Goal: Information Seeking & Learning: Learn about a topic

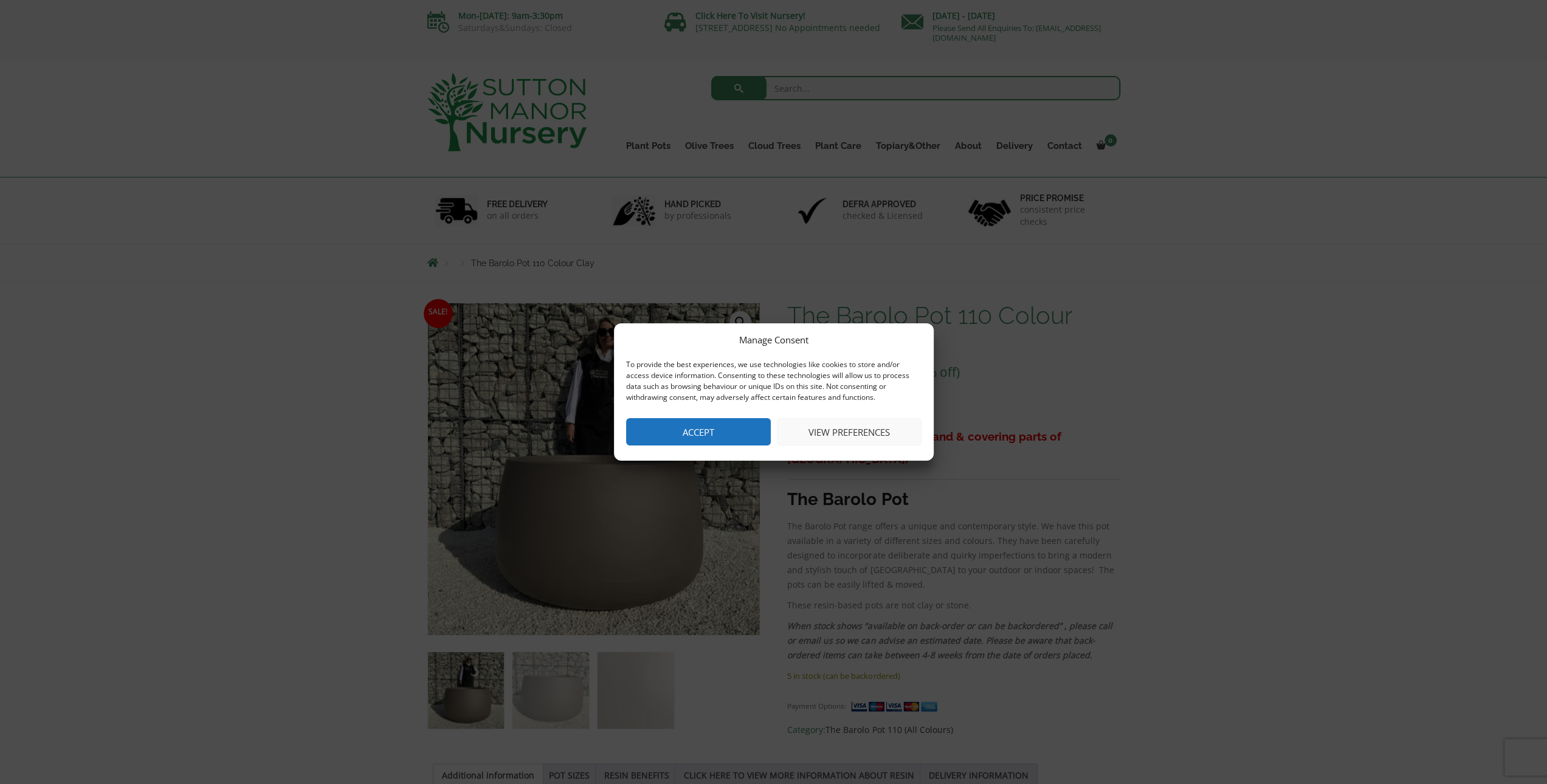
click at [745, 418] on button "Accept" at bounding box center [698, 432] width 145 height 28
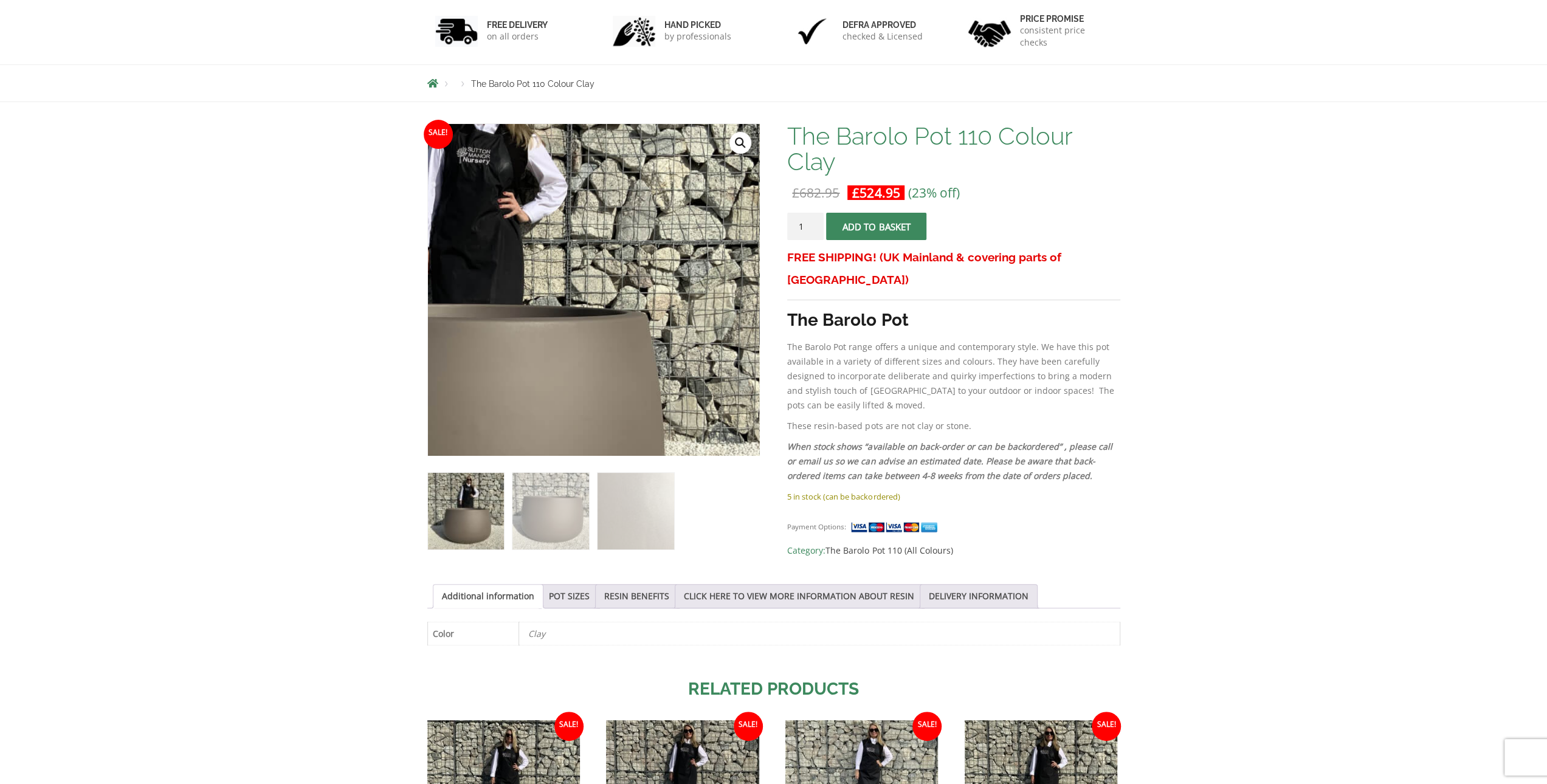
scroll to position [182, 0]
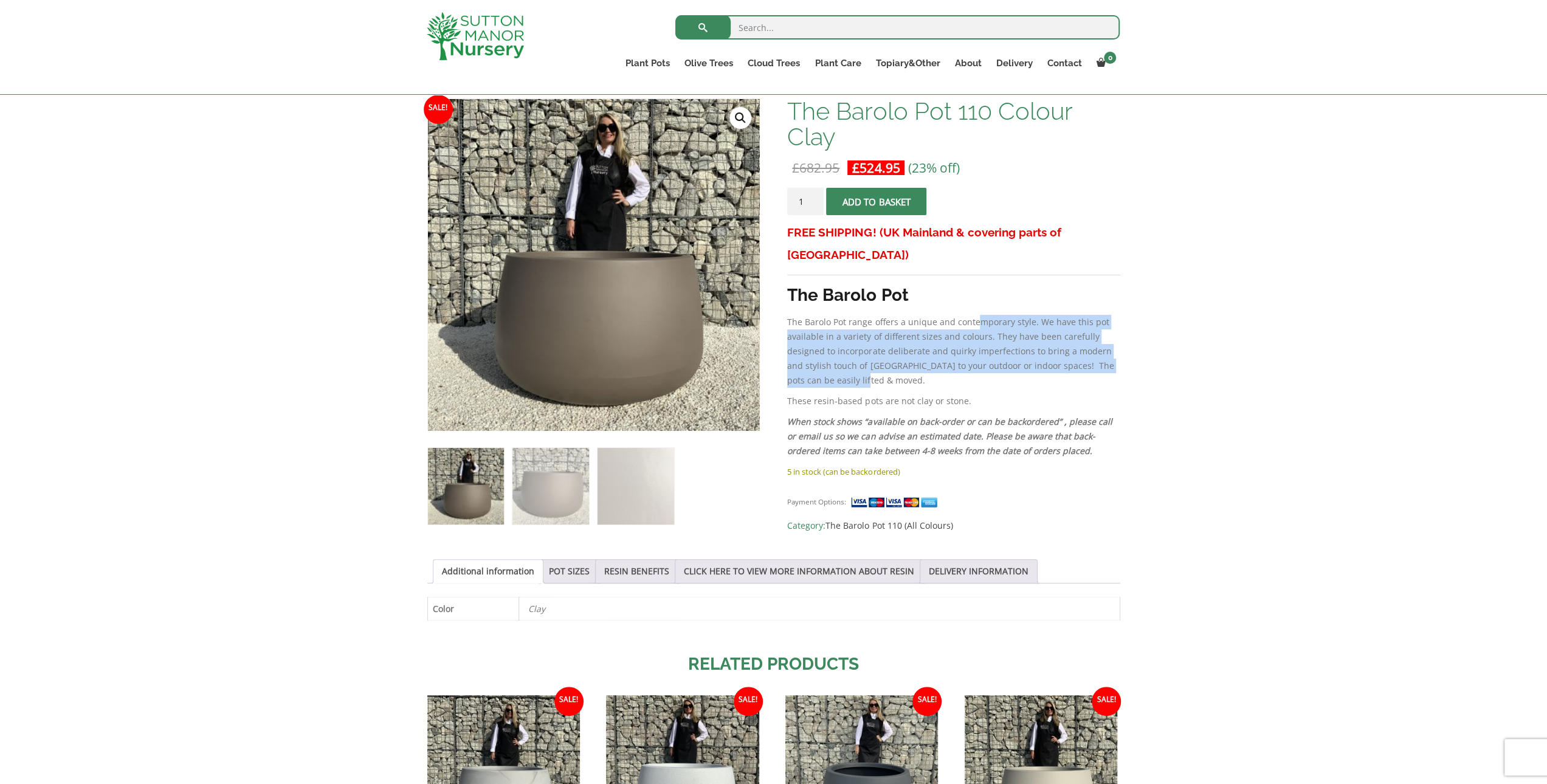
drag, startPoint x: 978, startPoint y: 306, endPoint x: 1049, endPoint y: 357, distance: 87.4
click at [1049, 357] on p "The Barolo Pot range offers a unique and contemporary style. We have this pot a…" at bounding box center [953, 351] width 332 height 73
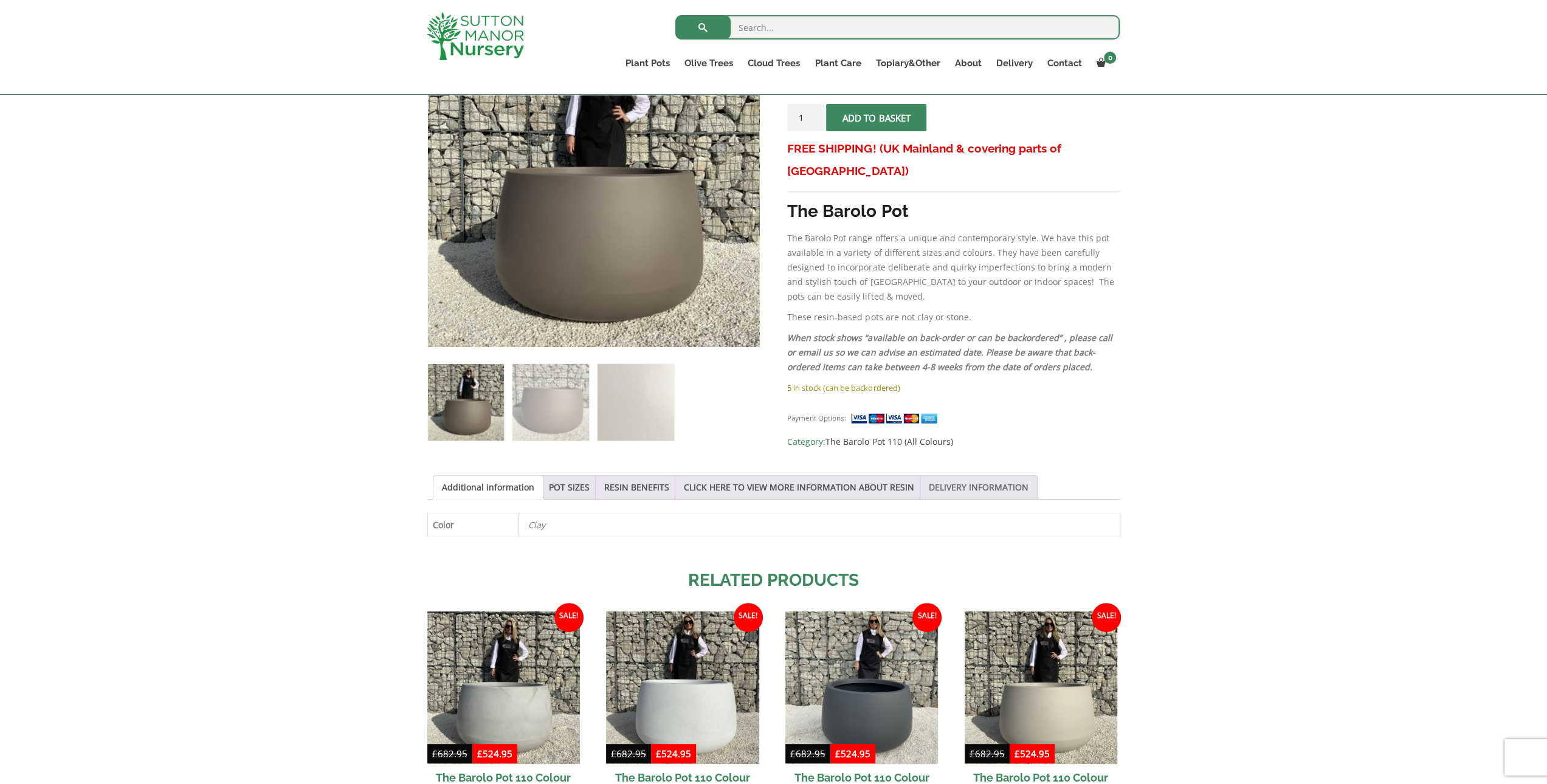
scroll to position [304, 0]
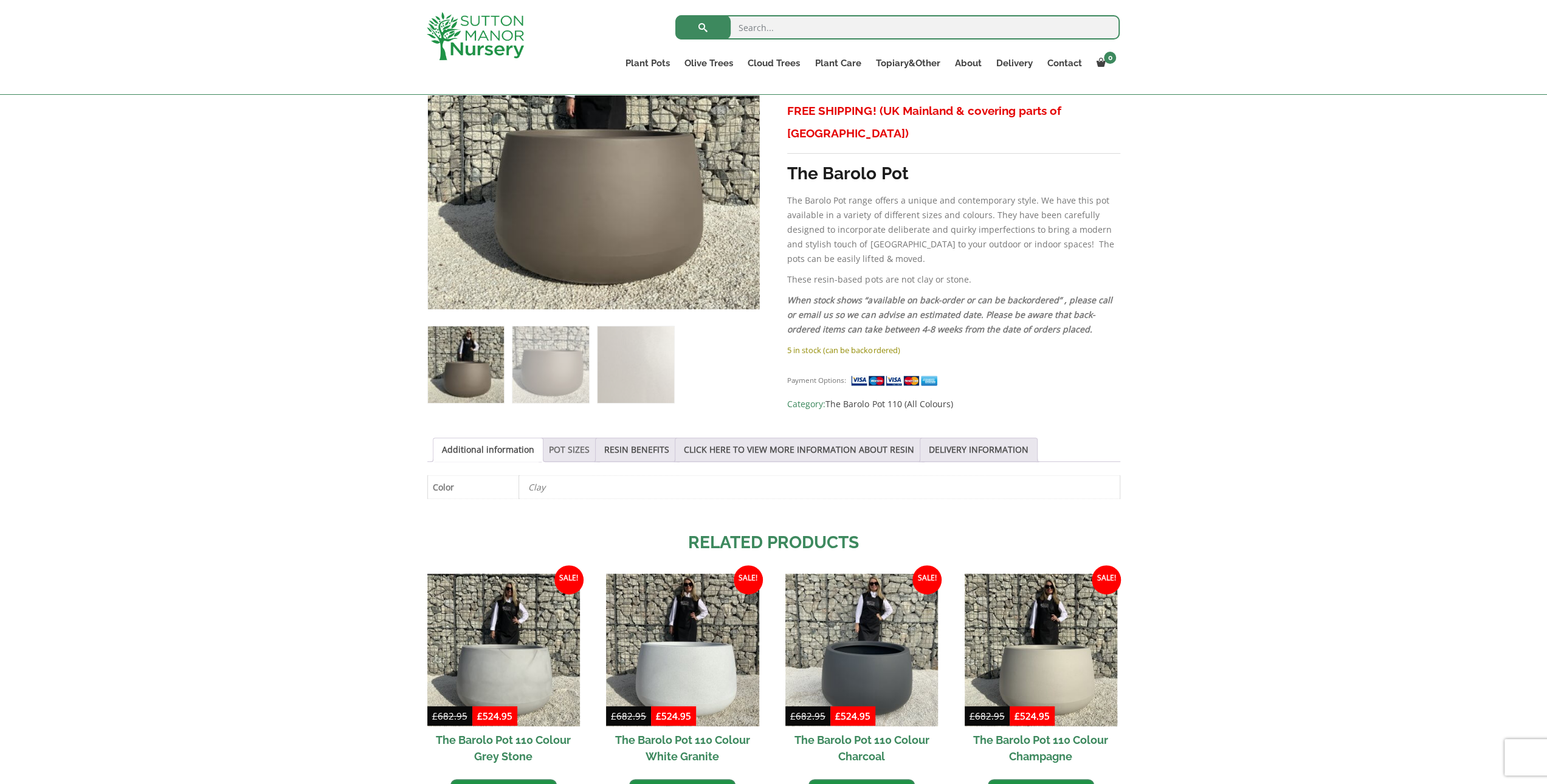
click at [559, 449] on link "POT SIZES" at bounding box center [569, 449] width 41 height 23
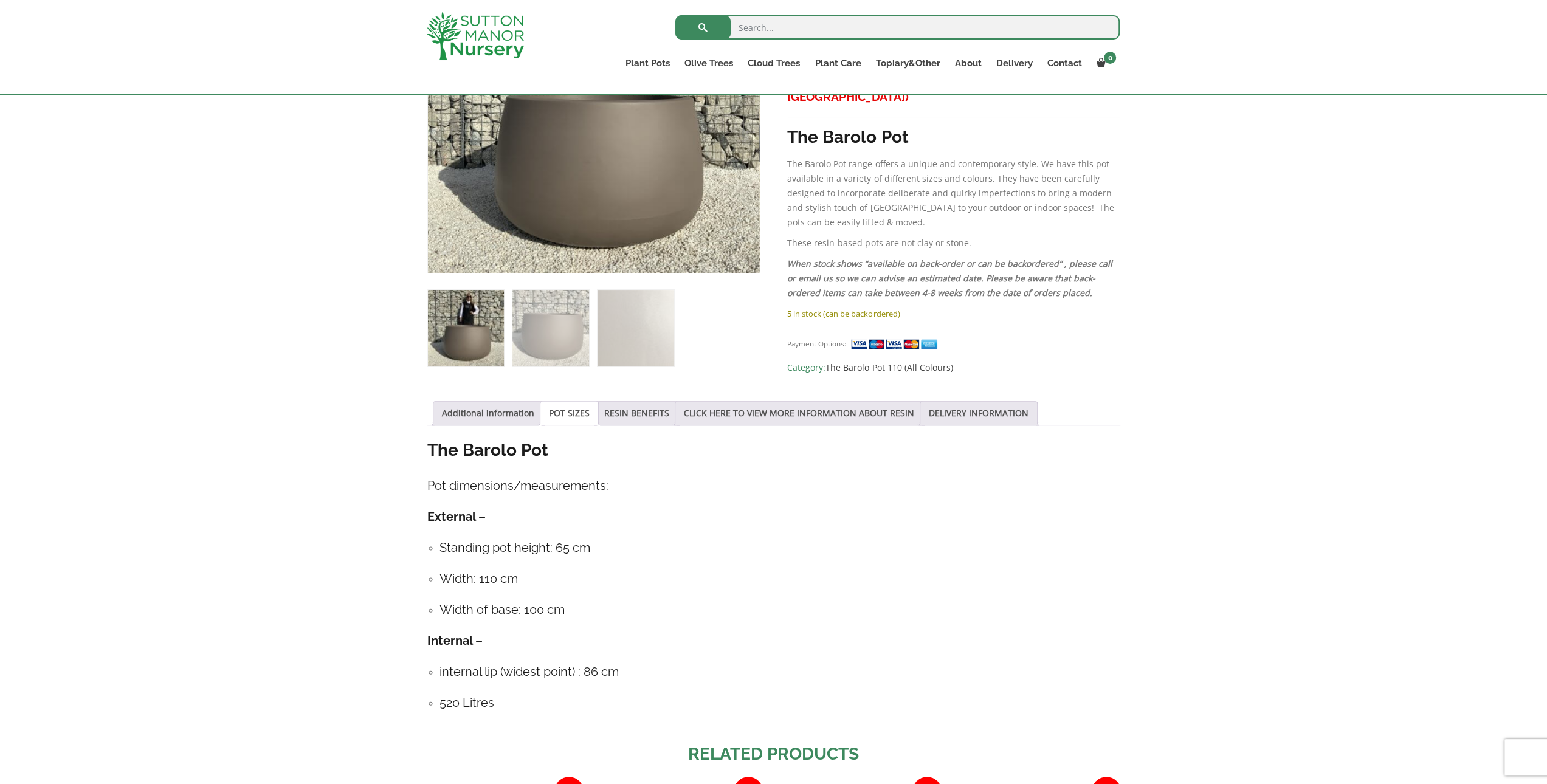
scroll to position [425, 0]
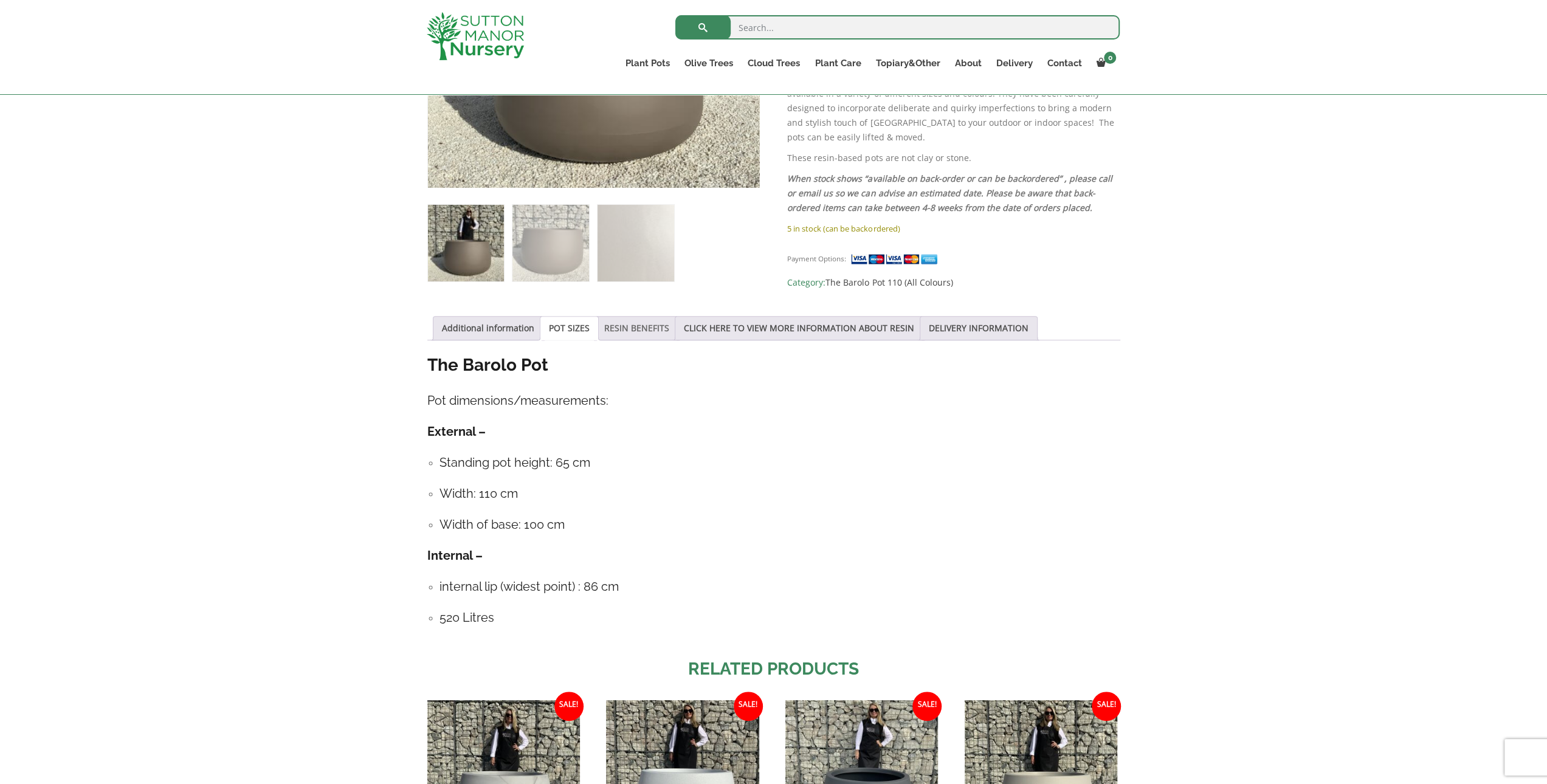
click at [646, 332] on link "RESIN BENEFITS" at bounding box center [636, 328] width 65 height 23
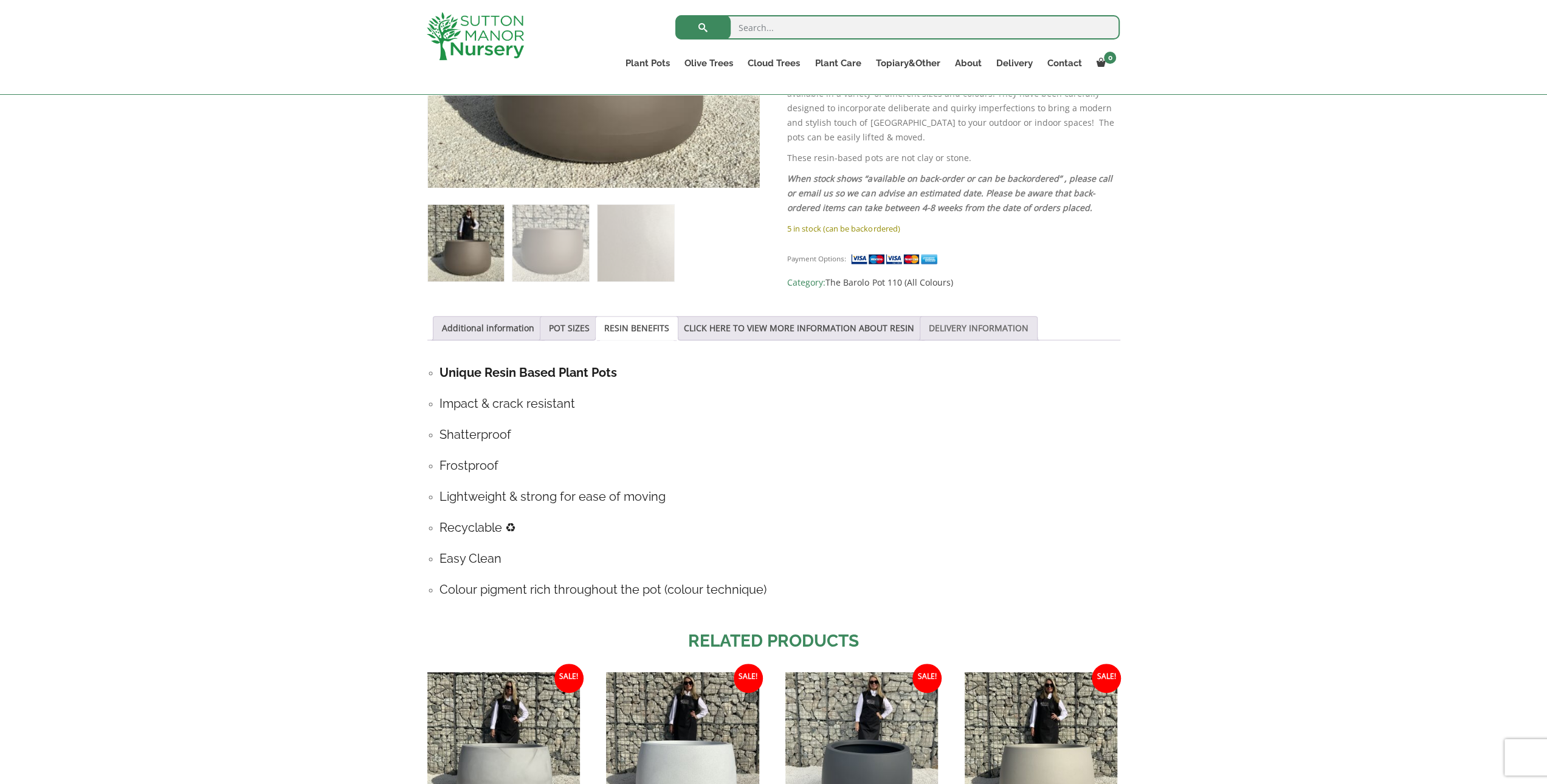
click at [934, 332] on link "DELIVERY INFORMATION" at bounding box center [978, 328] width 100 height 23
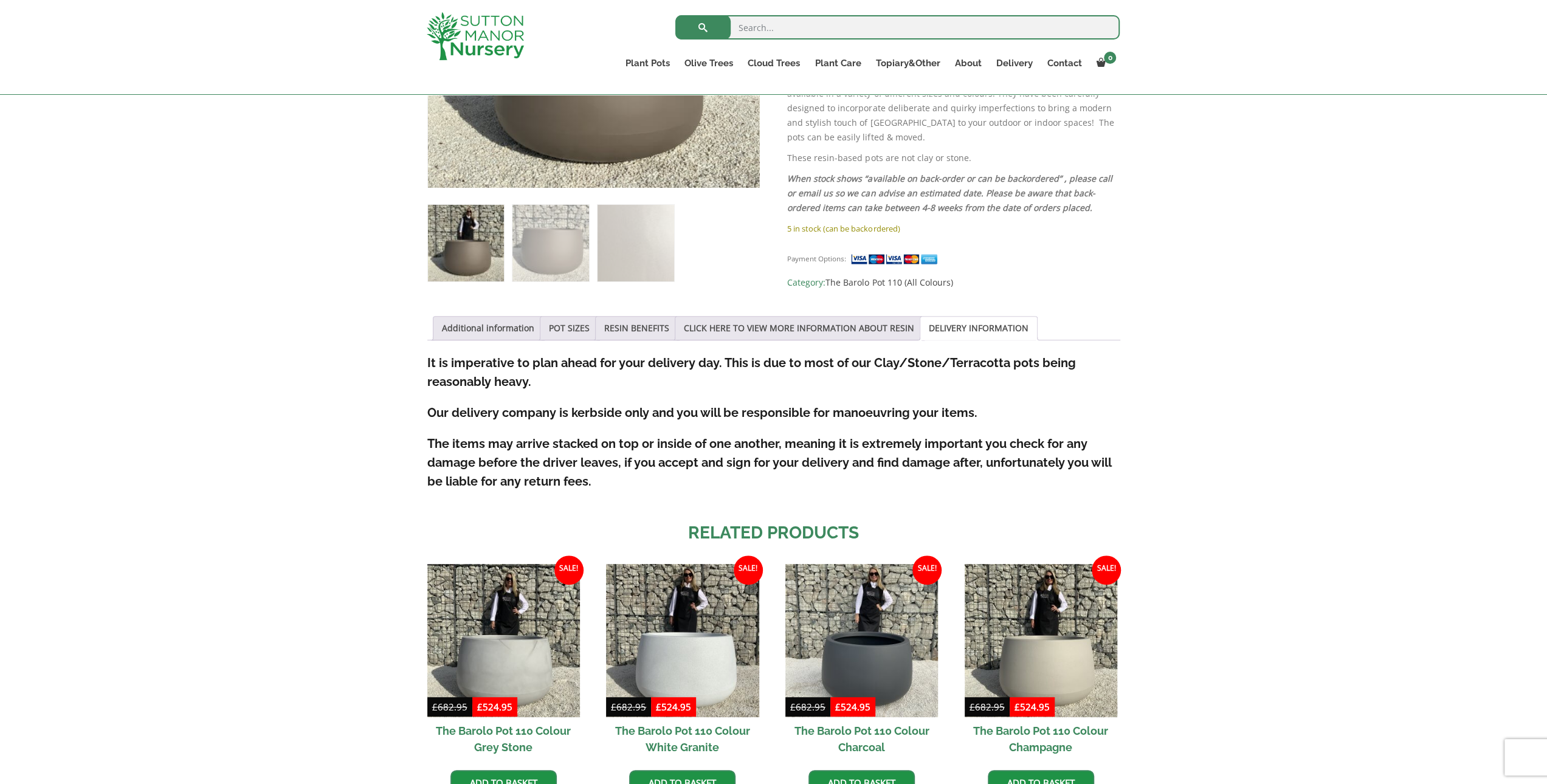
click at [558, 344] on div "Additional information POT SIZES RESIN BENEFITS CLICK HERE TO VIEW MORE INFORMA…" at bounding box center [774, 410] width 693 height 188
click at [570, 325] on link "POT SIZES" at bounding box center [569, 328] width 41 height 23
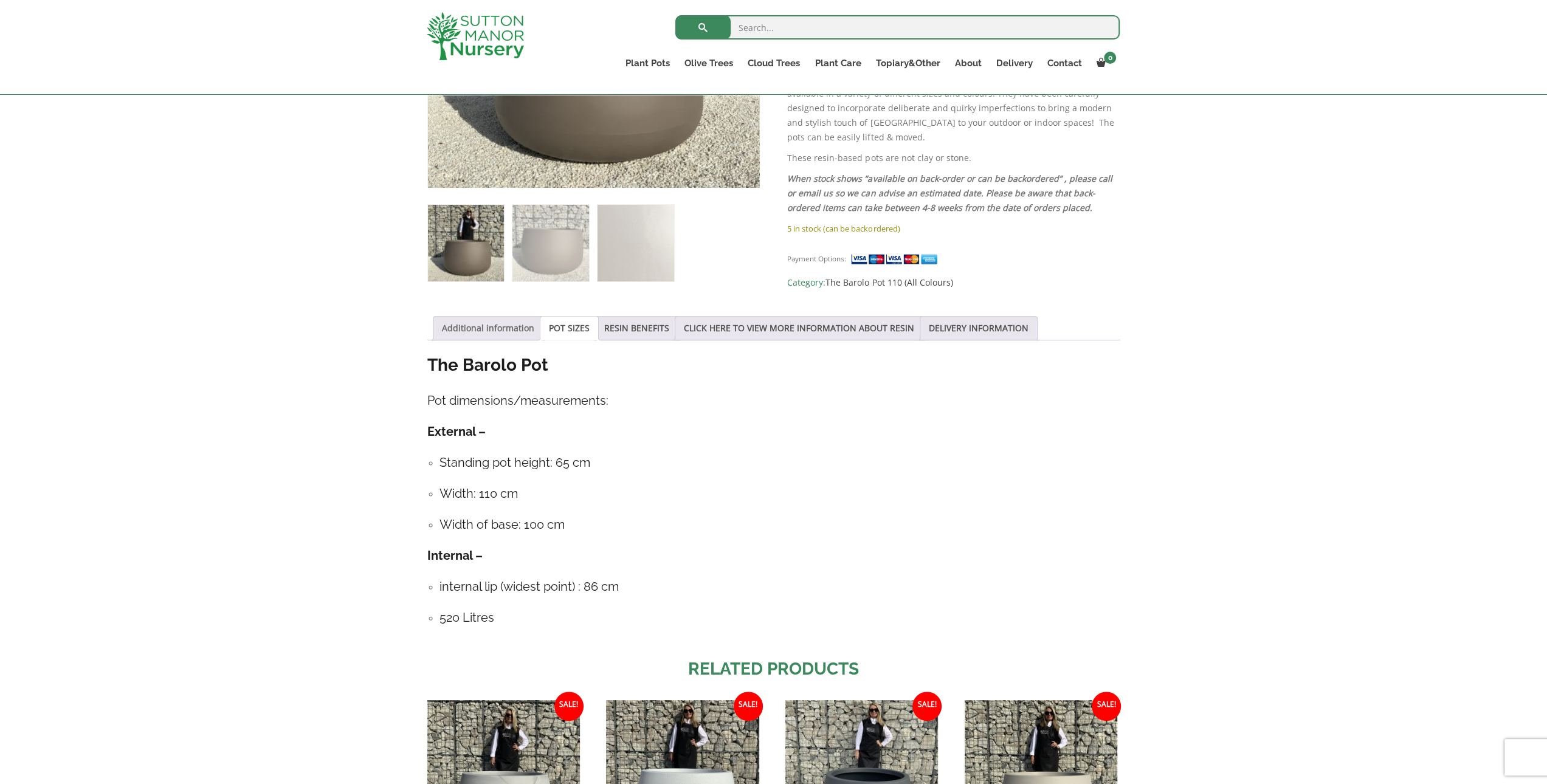
click at [481, 328] on link "Additional information" at bounding box center [488, 328] width 93 height 23
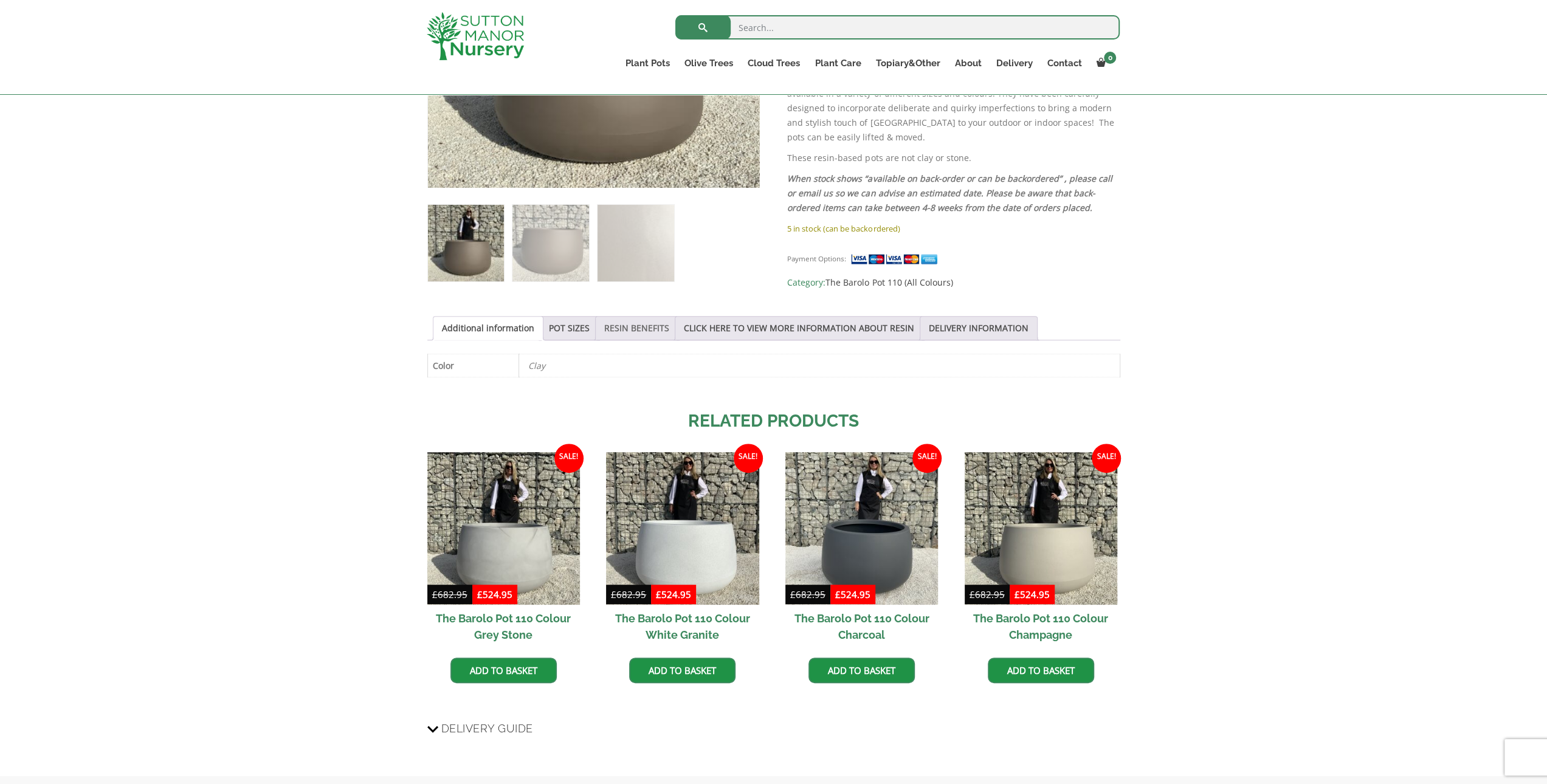
drag, startPoint x: 571, startPoint y: 325, endPoint x: 625, endPoint y: 320, distance: 54.2
click at [572, 325] on link "POT SIZES" at bounding box center [569, 328] width 41 height 23
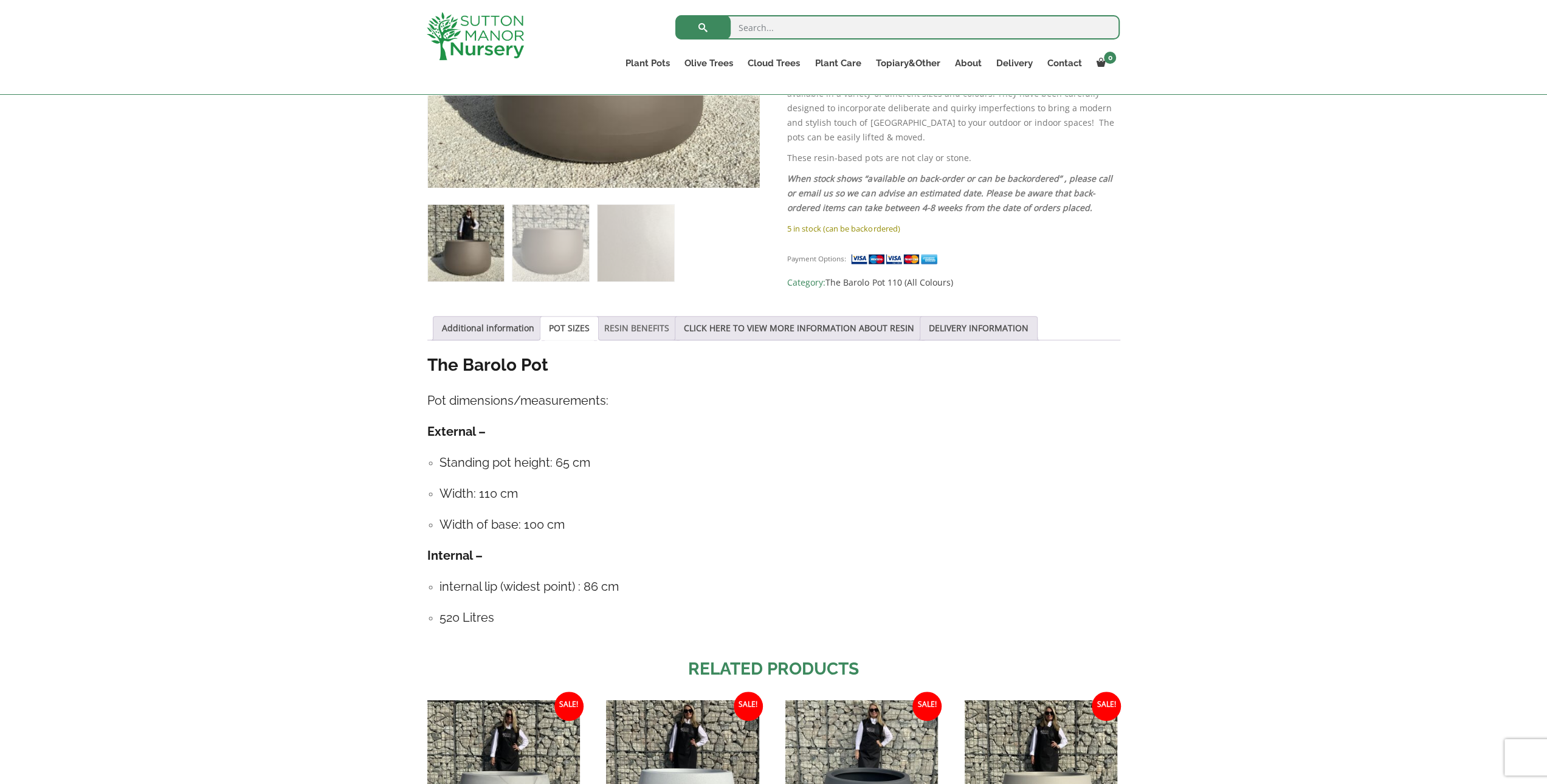
drag, startPoint x: 648, startPoint y: 321, endPoint x: 660, endPoint y: 323, distance: 12.2
click at [648, 321] on link "RESIN BENEFITS" at bounding box center [636, 328] width 65 height 23
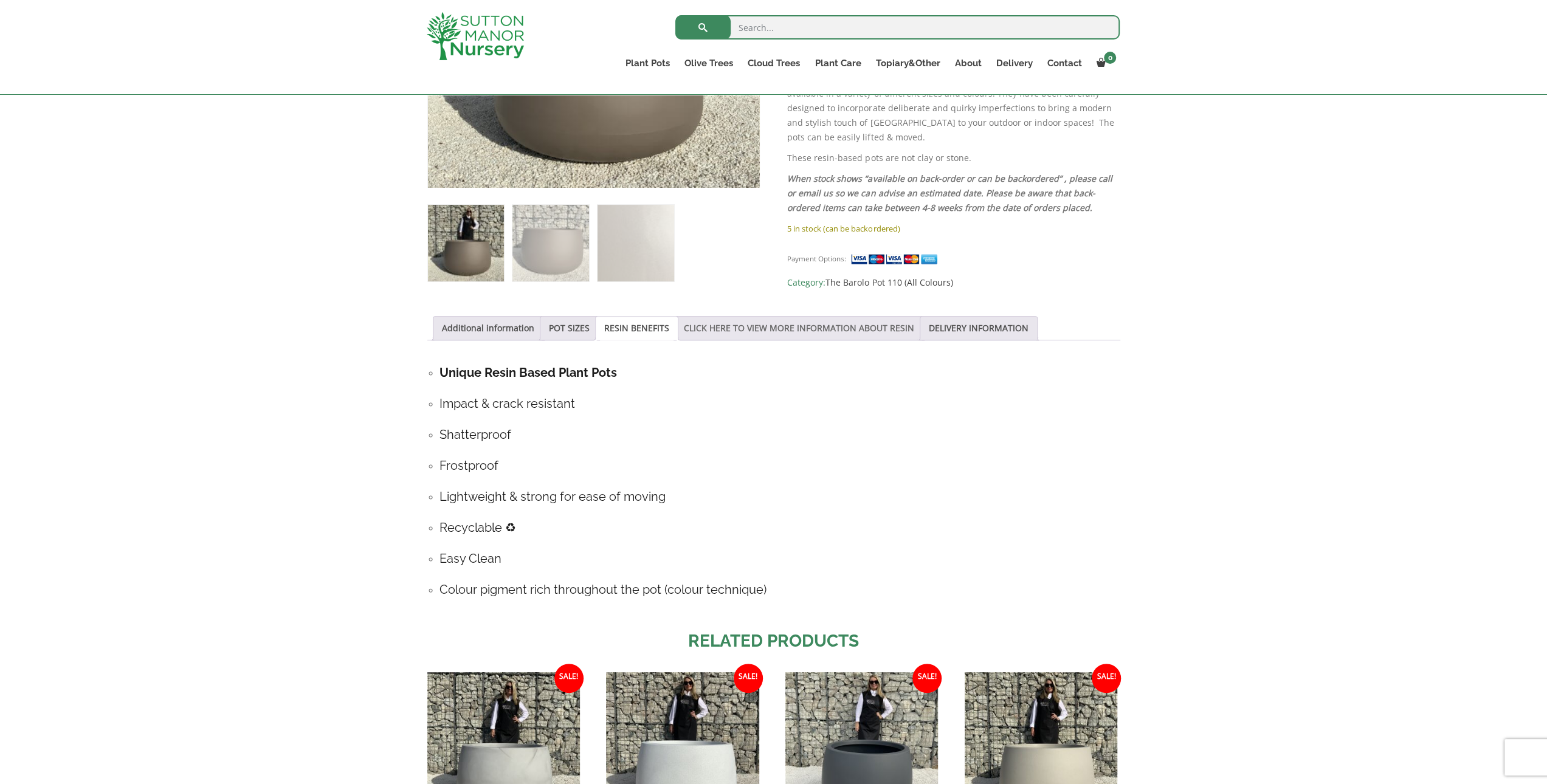
click at [712, 326] on link "CLICK HERE TO VIEW MORE INFORMATION ABOUT RESIN" at bounding box center [799, 328] width 230 height 23
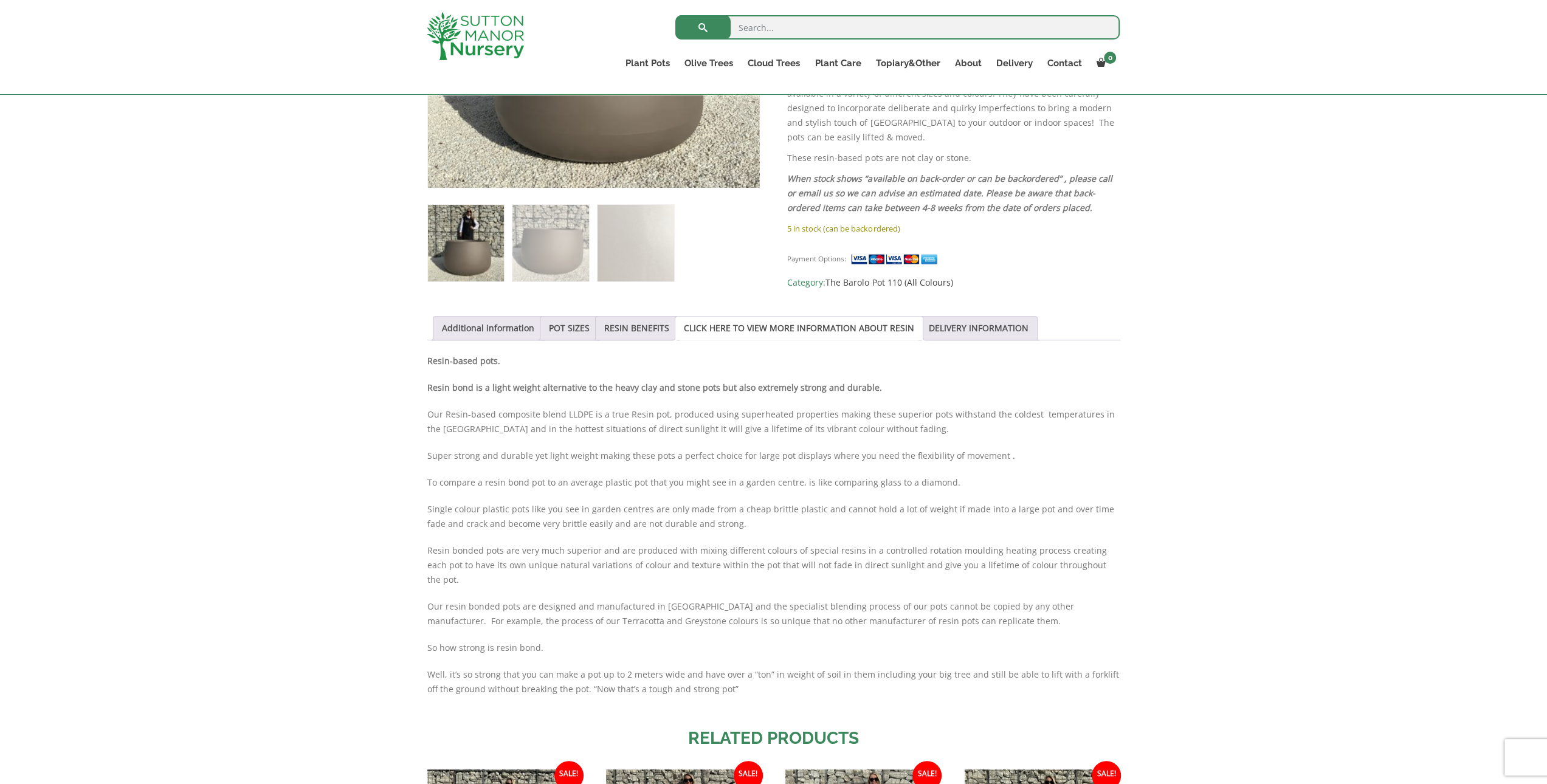
click at [1025, 325] on ul "Additional information POT SIZES RESIN BENEFITS CLICK HERE TO VIEW MORE INFORMA…" at bounding box center [774, 328] width 693 height 24
drag, startPoint x: 1037, startPoint y: 327, endPoint x: 1019, endPoint y: 327, distance: 18.0
click at [1036, 327] on ul "Additional information POT SIZES RESIN BENEFITS CLICK HERE TO VIEW MORE INFORMA…" at bounding box center [774, 328] width 693 height 24
click at [1015, 327] on li "DELIVERY INFORMATION" at bounding box center [979, 328] width 118 height 24
click at [989, 318] on link "DELIVERY INFORMATION" at bounding box center [978, 328] width 100 height 23
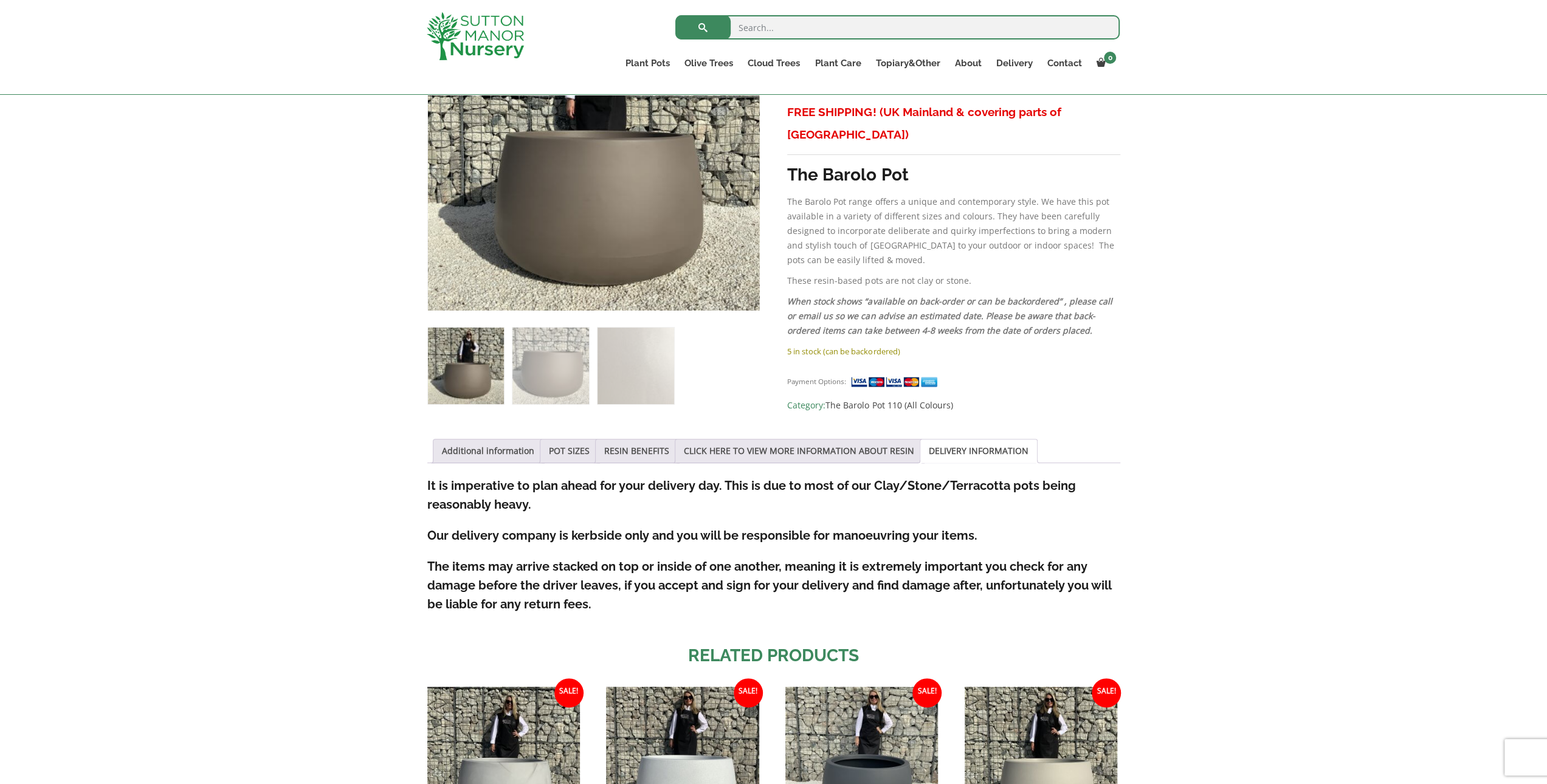
scroll to position [304, 0]
click at [506, 457] on link "Additional information" at bounding box center [488, 449] width 93 height 23
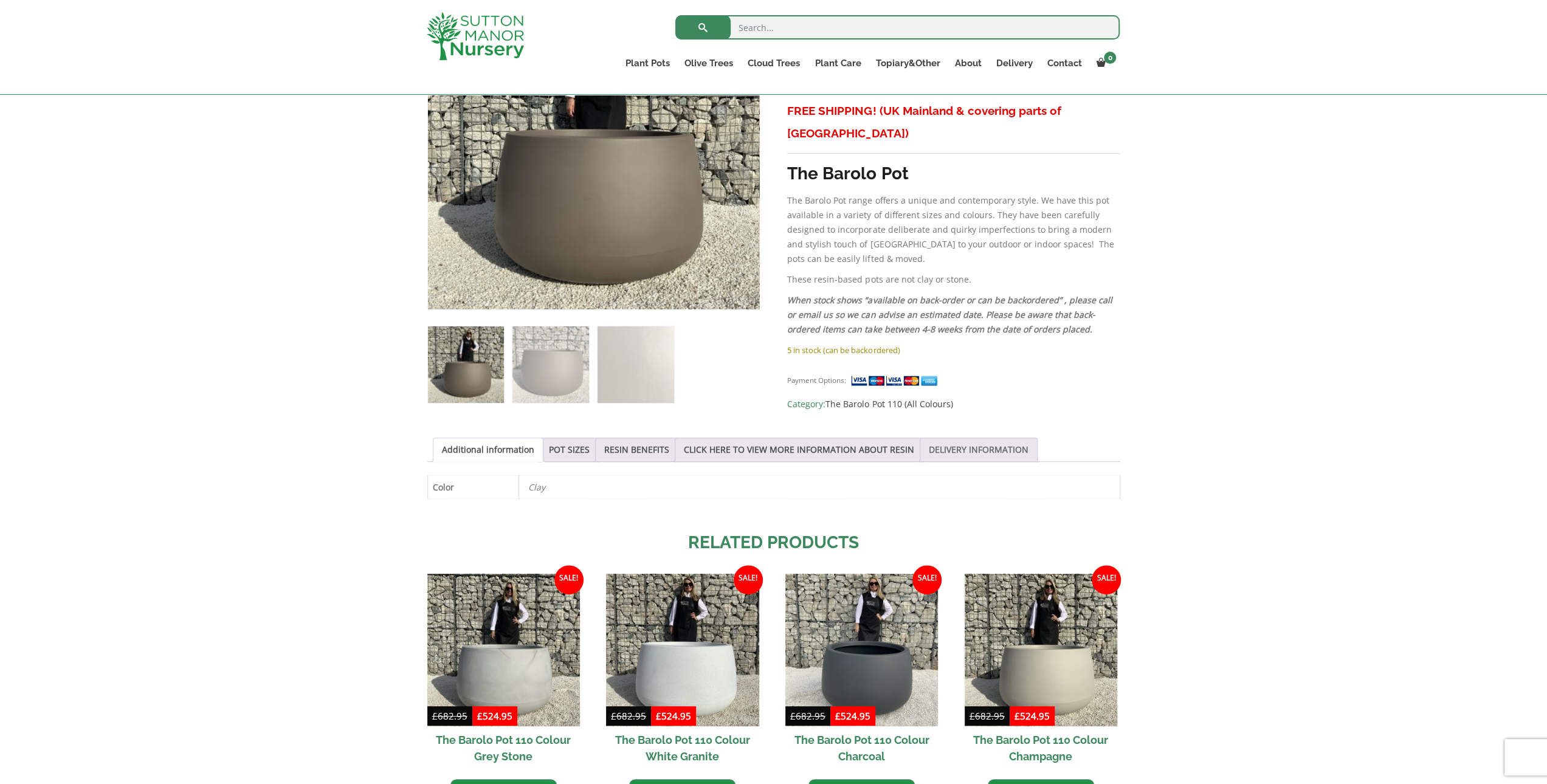
click at [964, 440] on link "DELIVERY INFORMATION" at bounding box center [978, 449] width 100 height 23
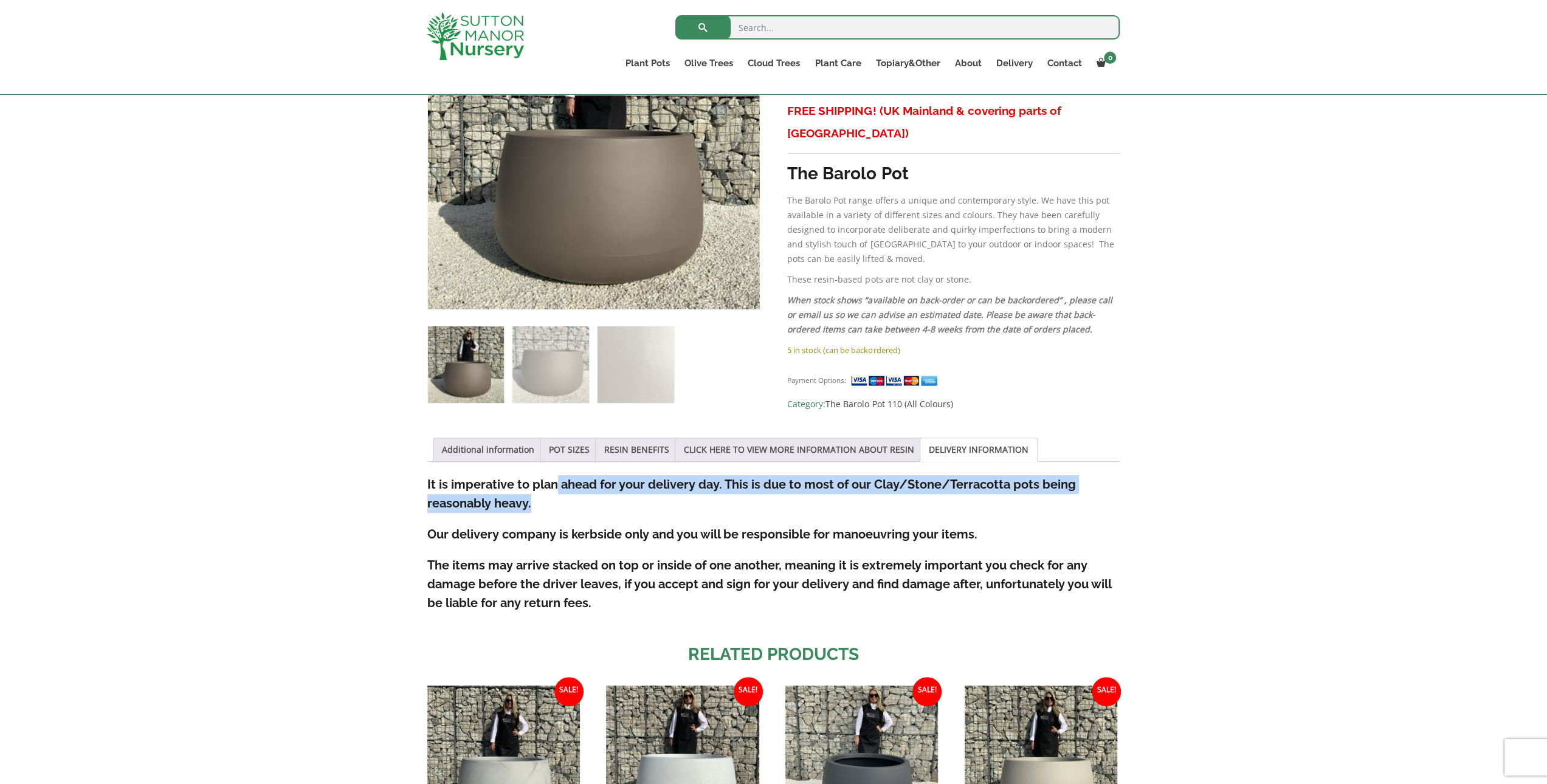
drag, startPoint x: 658, startPoint y: 492, endPoint x: 774, endPoint y: 507, distance: 117.0
click at [774, 507] on h4 "It is imperative to plan ahead for your delivery day. This is due to most of ou…" at bounding box center [774, 494] width 693 height 38
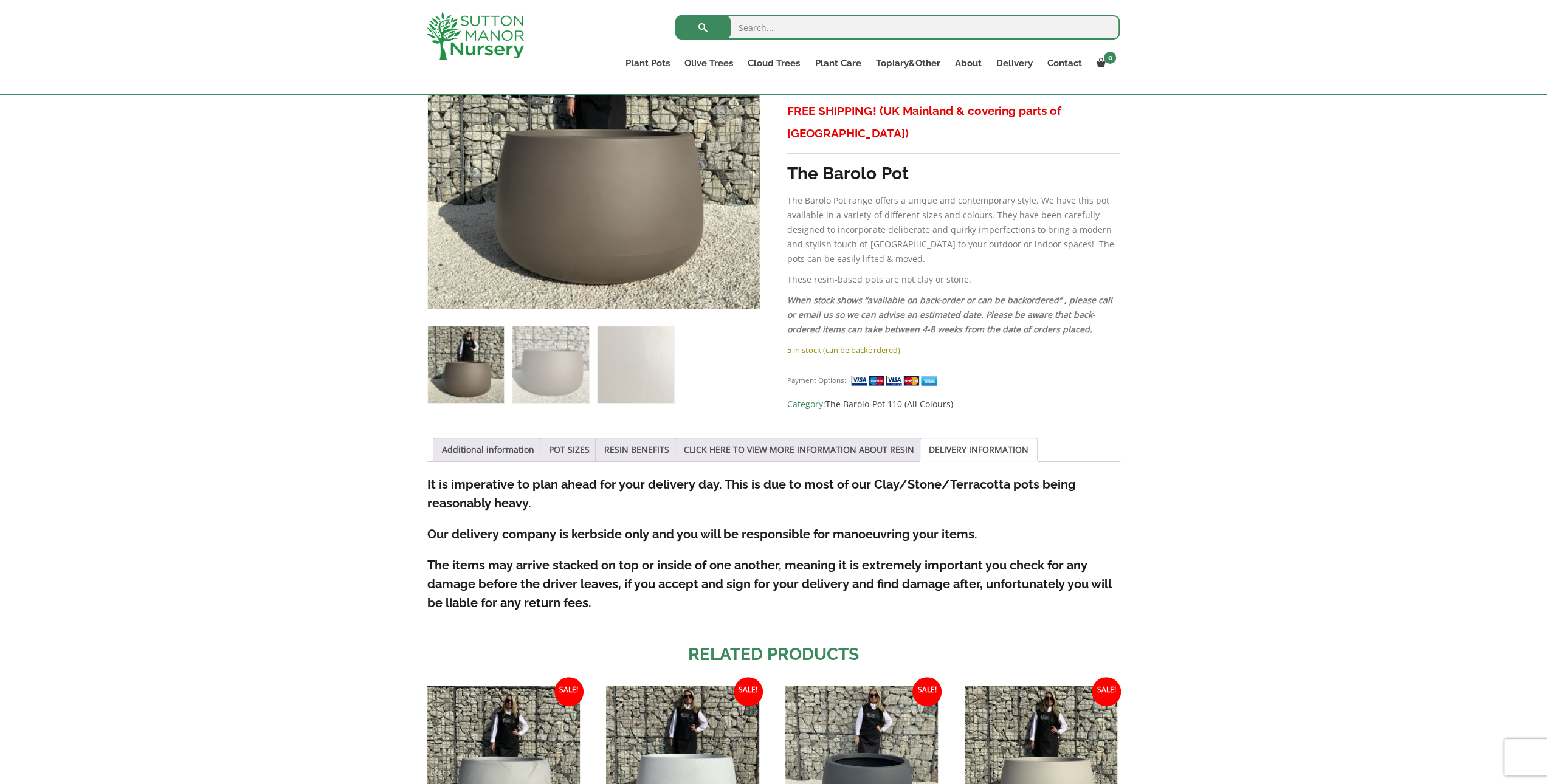
click at [732, 492] on h4 "It is imperative to plan ahead for your delivery day. This is due to most of ou…" at bounding box center [774, 494] width 693 height 38
drag, startPoint x: 722, startPoint y: 483, endPoint x: 738, endPoint y: 501, distance: 24.1
click at [738, 501] on h4 "It is imperative to plan ahead for your delivery day. This is due to most of ou…" at bounding box center [774, 494] width 693 height 38
click at [498, 431] on div "Sale! 🔍 The Barolo Pot 110 Colour Clay £ 682.95 Original price was: £682.95. £ …" at bounding box center [774, 459] width 693 height 965
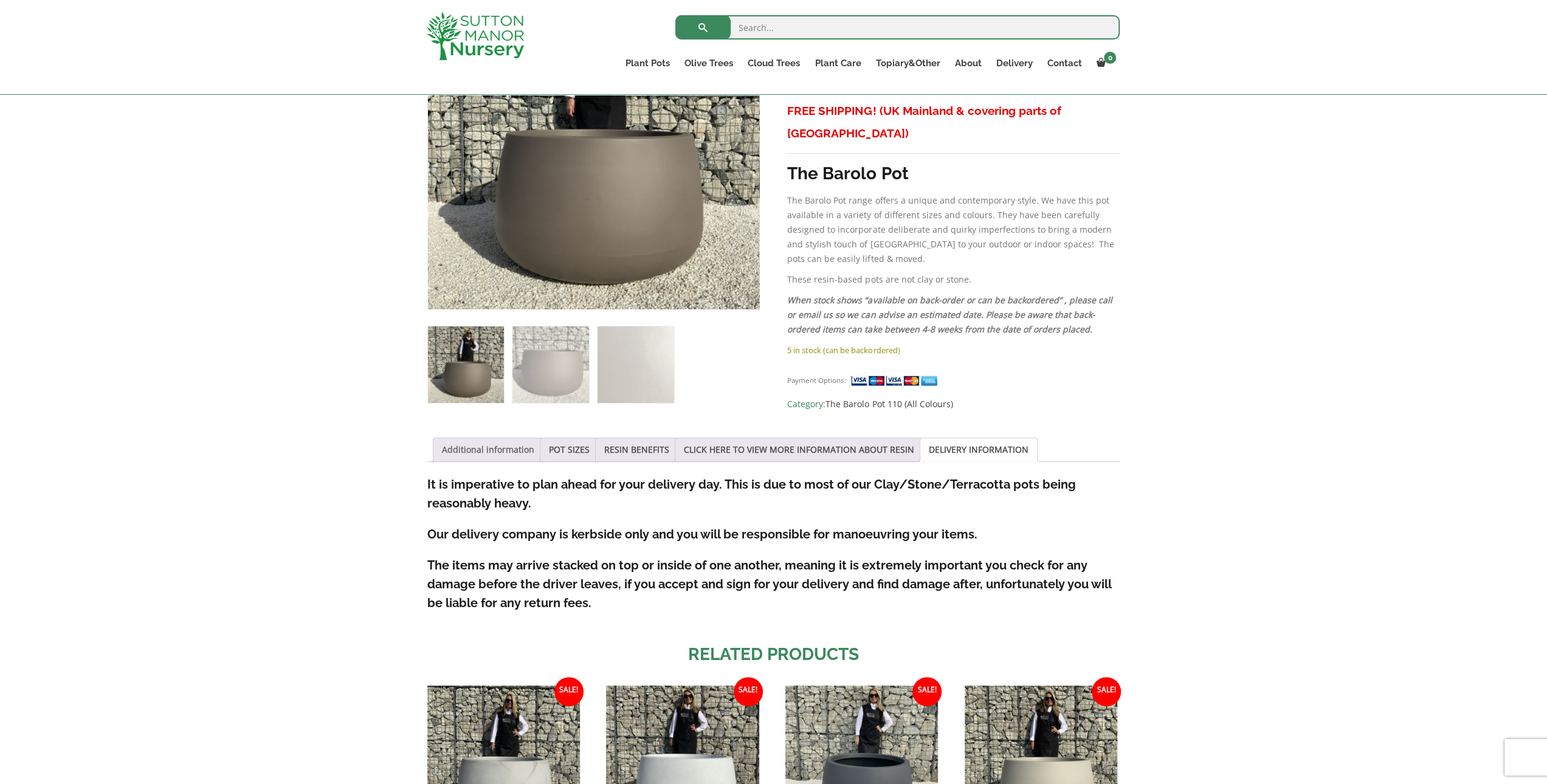
click at [511, 444] on link "Additional information" at bounding box center [488, 449] width 93 height 23
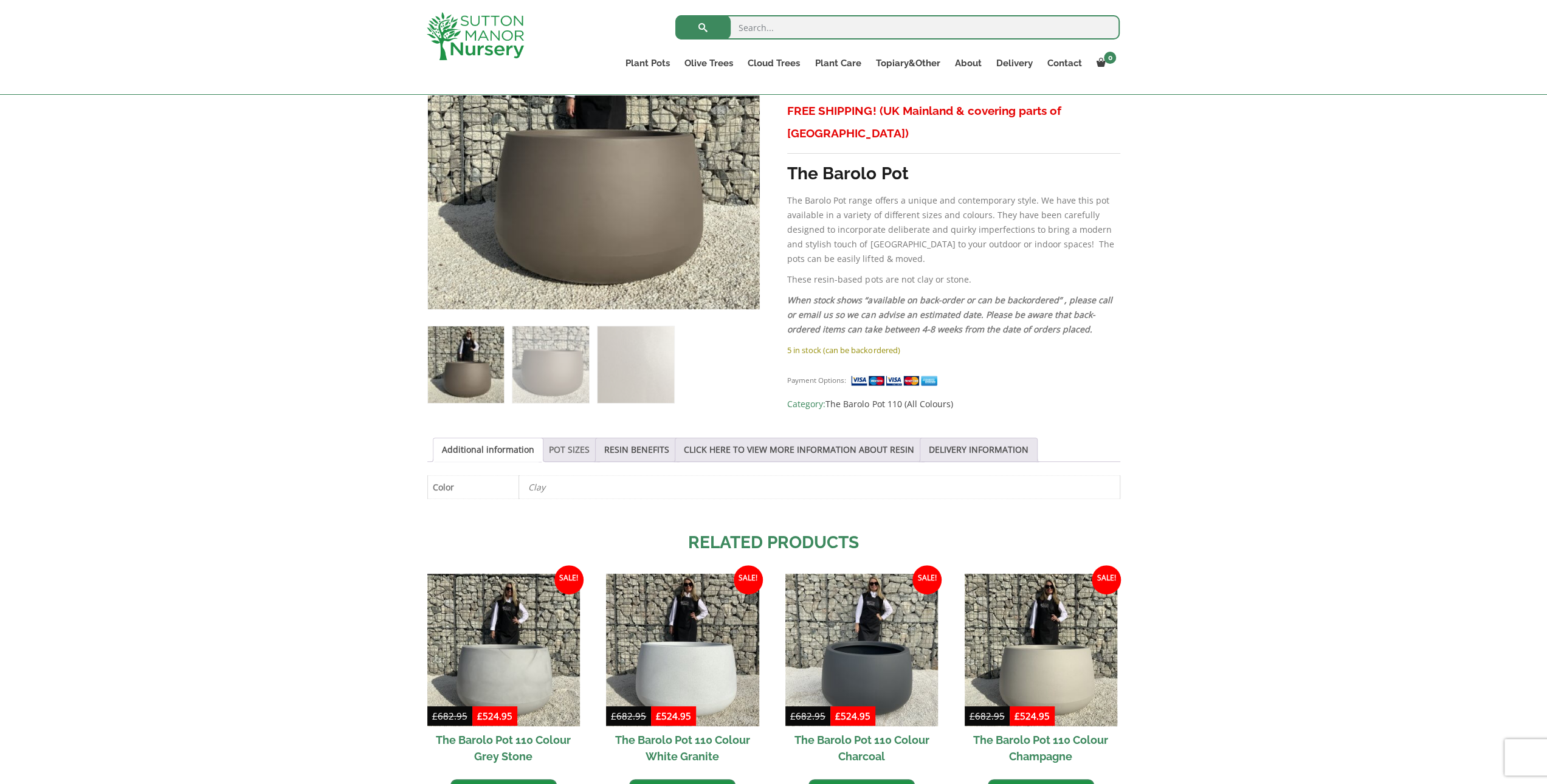
click at [569, 439] on link "POT SIZES" at bounding box center [569, 449] width 41 height 23
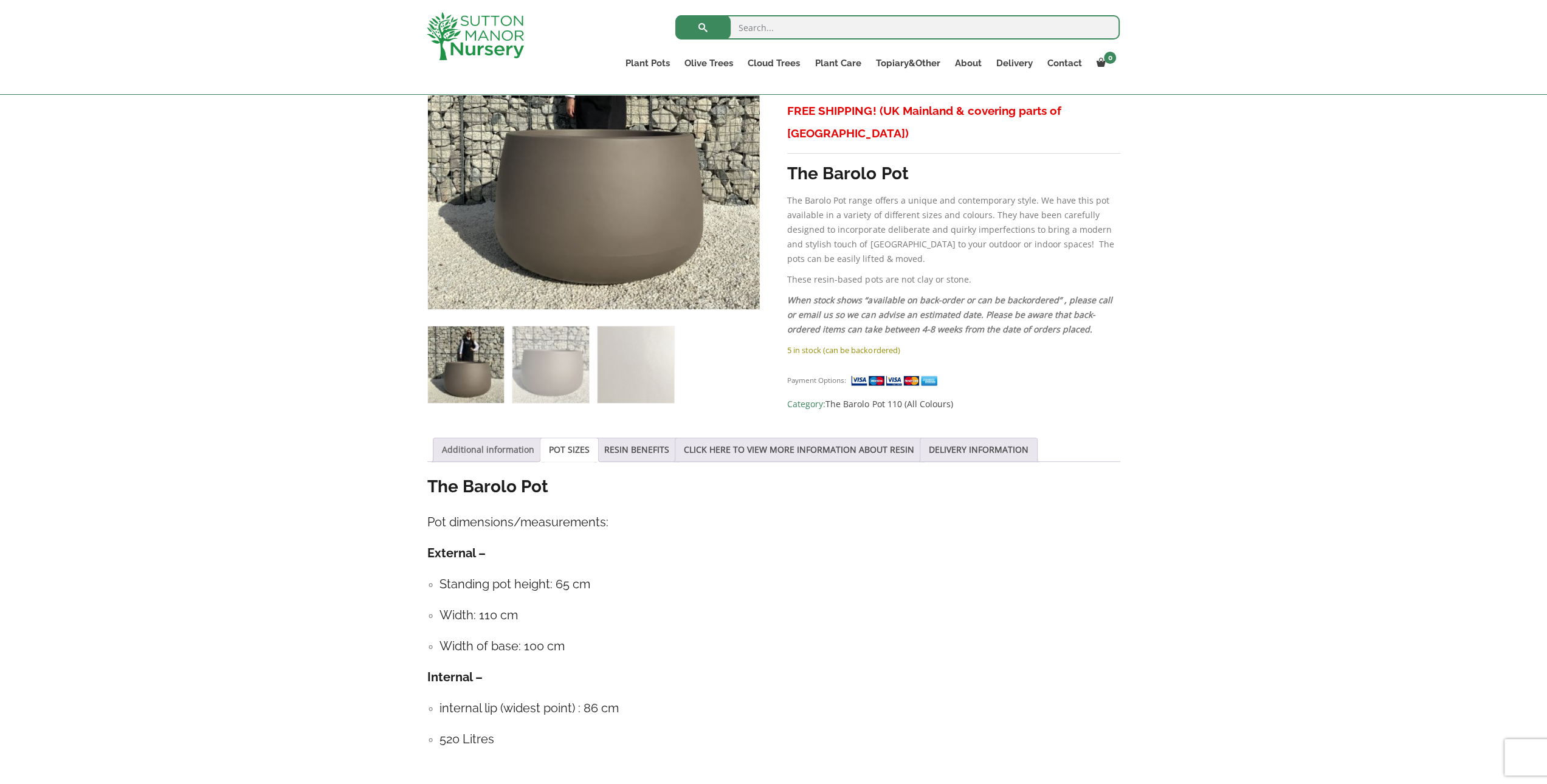
click at [514, 447] on link "Additional information" at bounding box center [488, 449] width 93 height 23
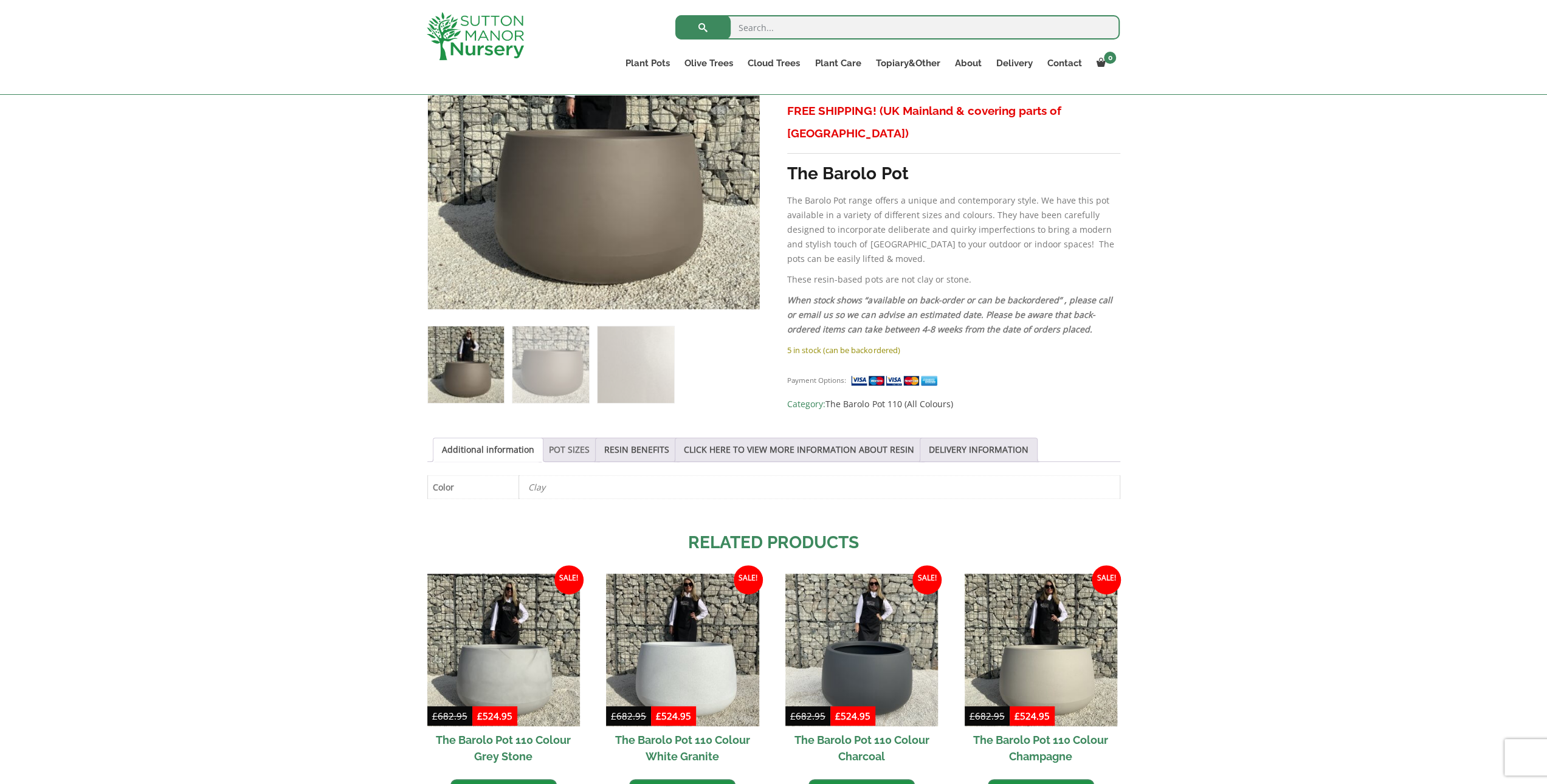
click at [561, 442] on link "POT SIZES" at bounding box center [569, 449] width 41 height 23
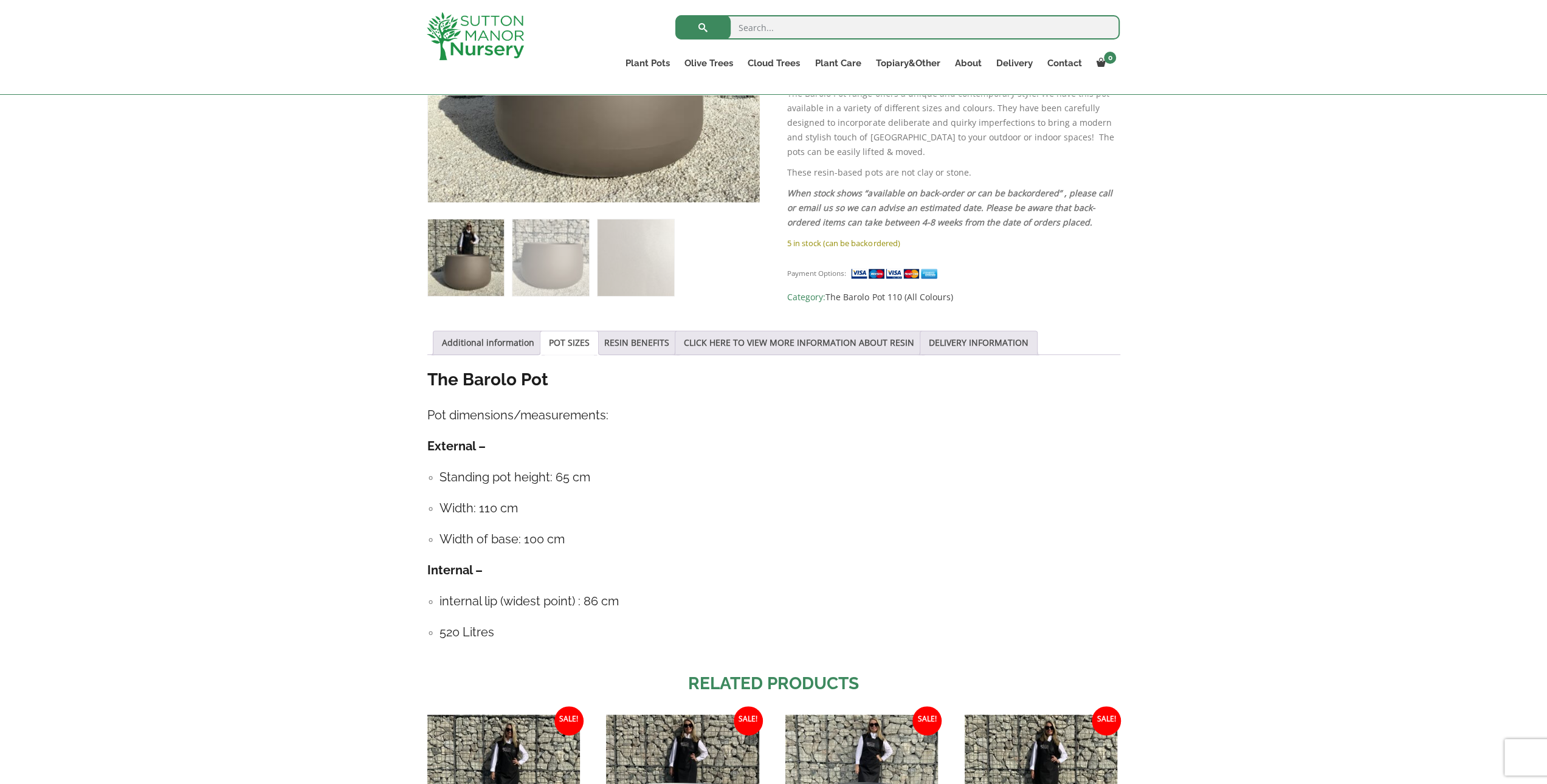
scroll to position [425, 0]
